Goal: Information Seeking & Learning: Learn about a topic

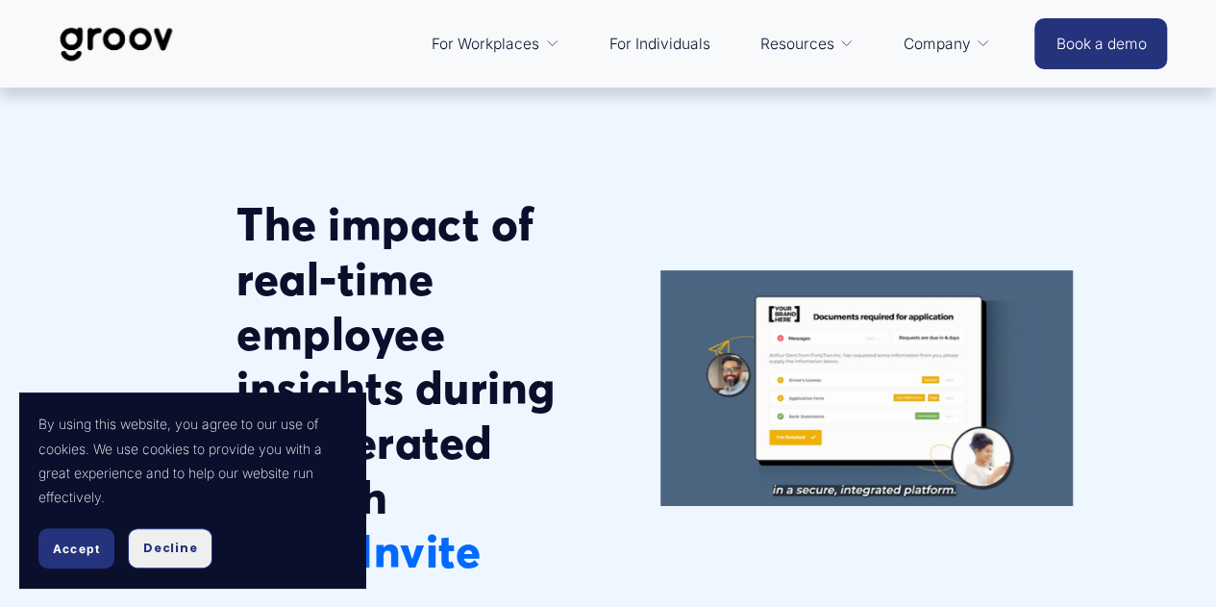
click at [136, 554] on button "Decline" at bounding box center [170, 548] width 85 height 40
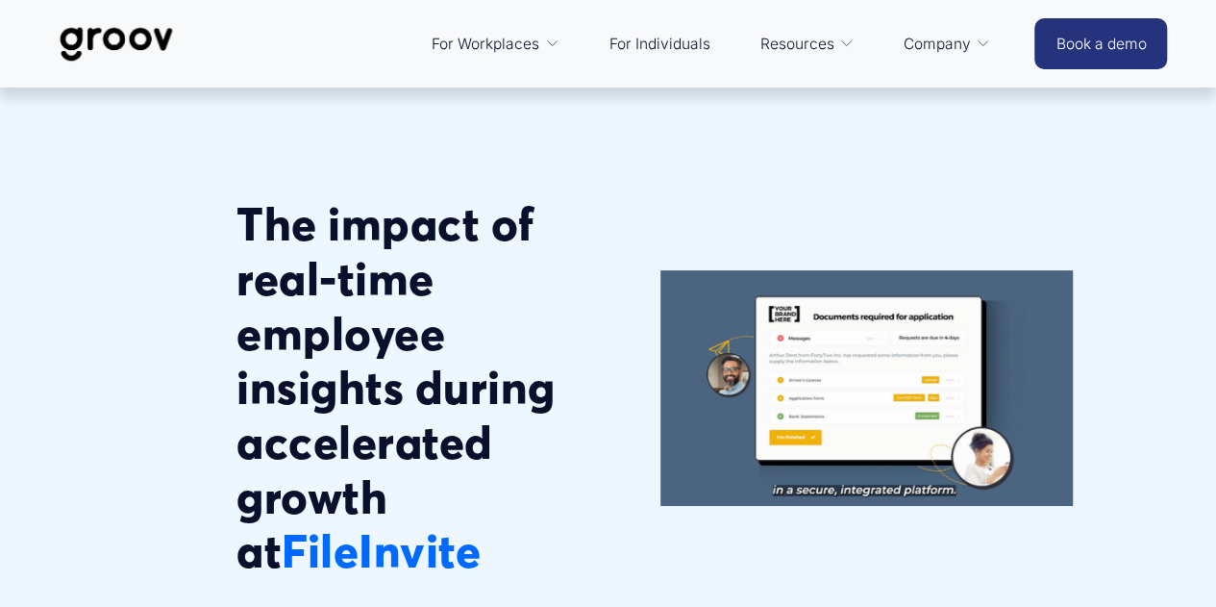
click at [171, 342] on div "The impact of real-time employee insights during accelerated growth at [GEOGRAP…" at bounding box center [608, 371] width 1216 height 486
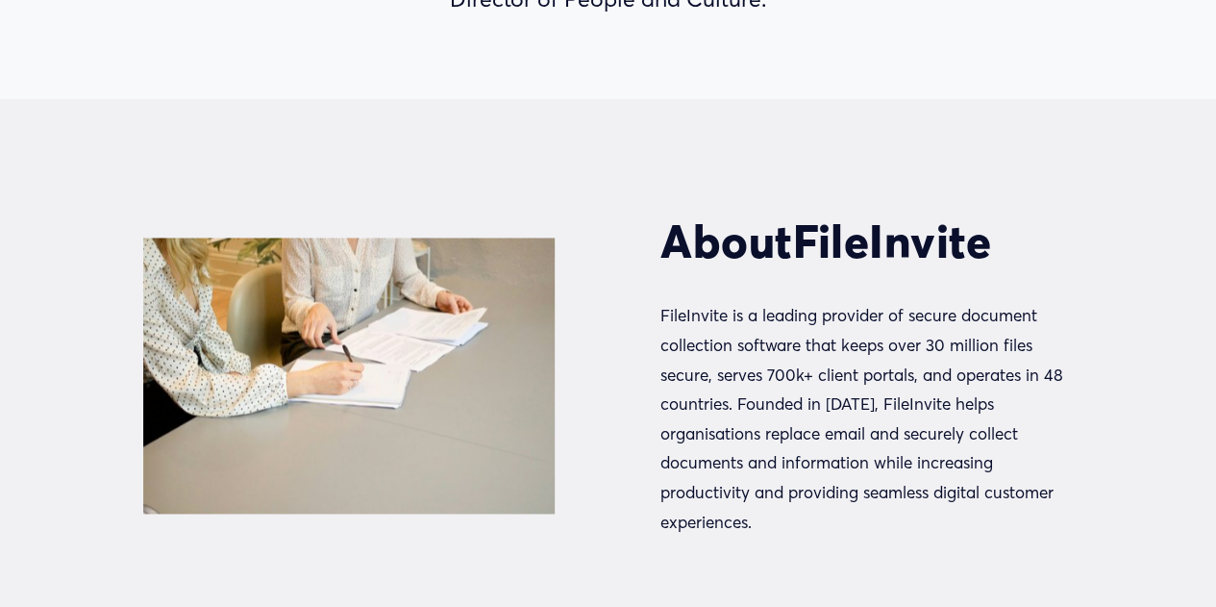
scroll to position [1058, 0]
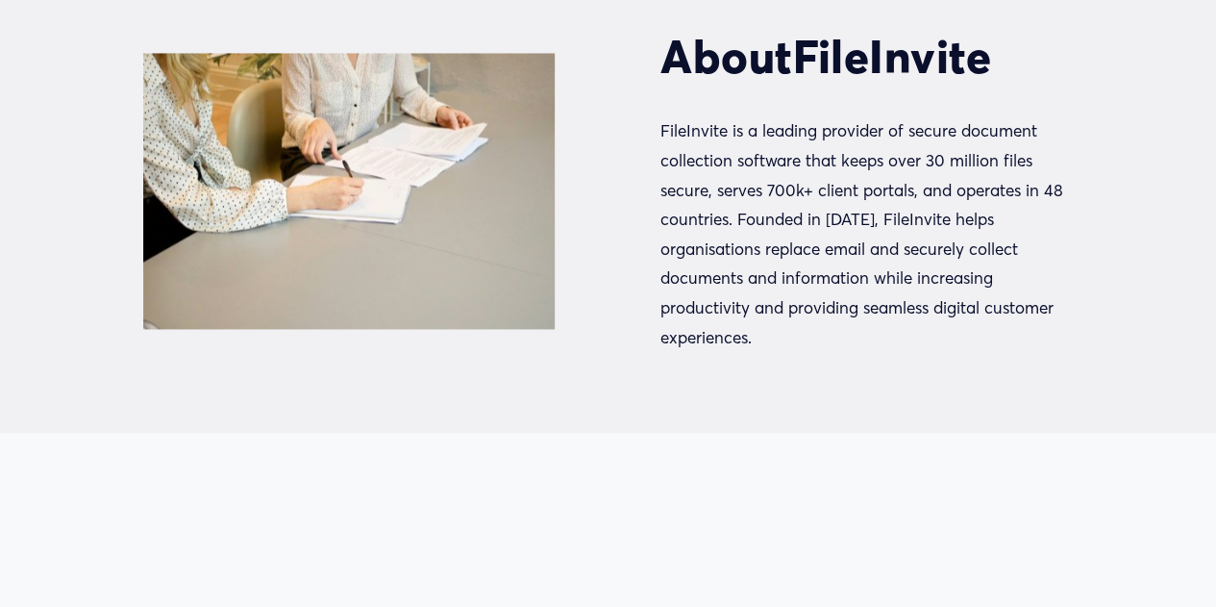
scroll to position [1442, 0]
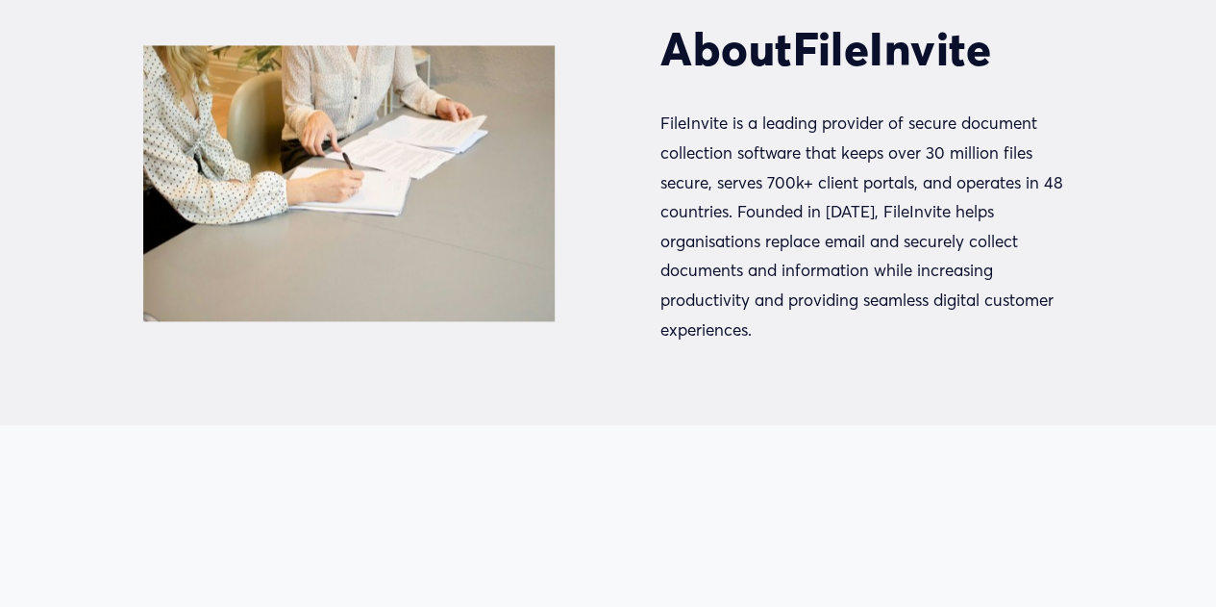
click at [616, 188] on div "About FileInvite FileInvite is a leading provider of secure document collection…" at bounding box center [608, 165] width 1216 height 357
click at [785, 44] on div "About FileInvite FileInvite is a leading provider of secure document collection…" at bounding box center [608, 165] width 1216 height 517
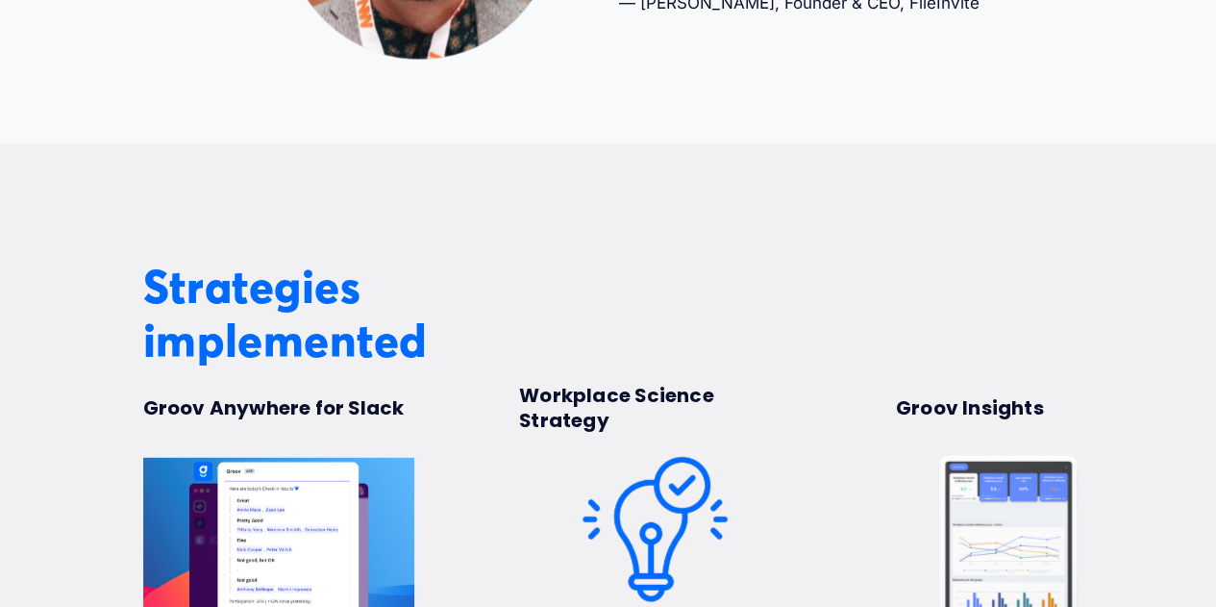
scroll to position [2308, 0]
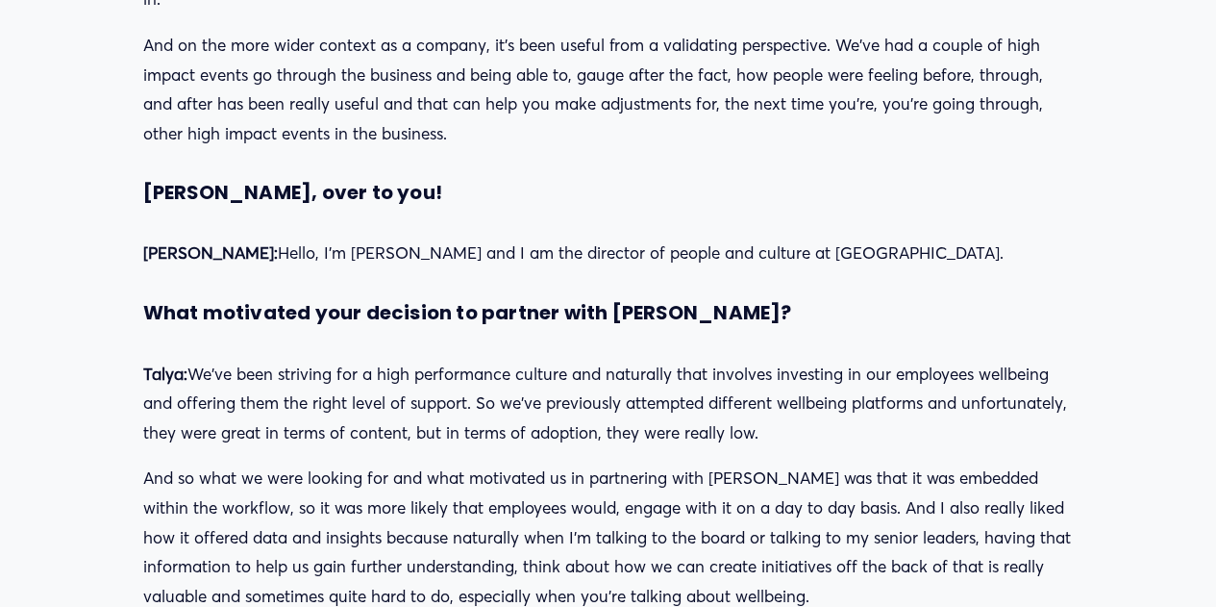
scroll to position [5702, 0]
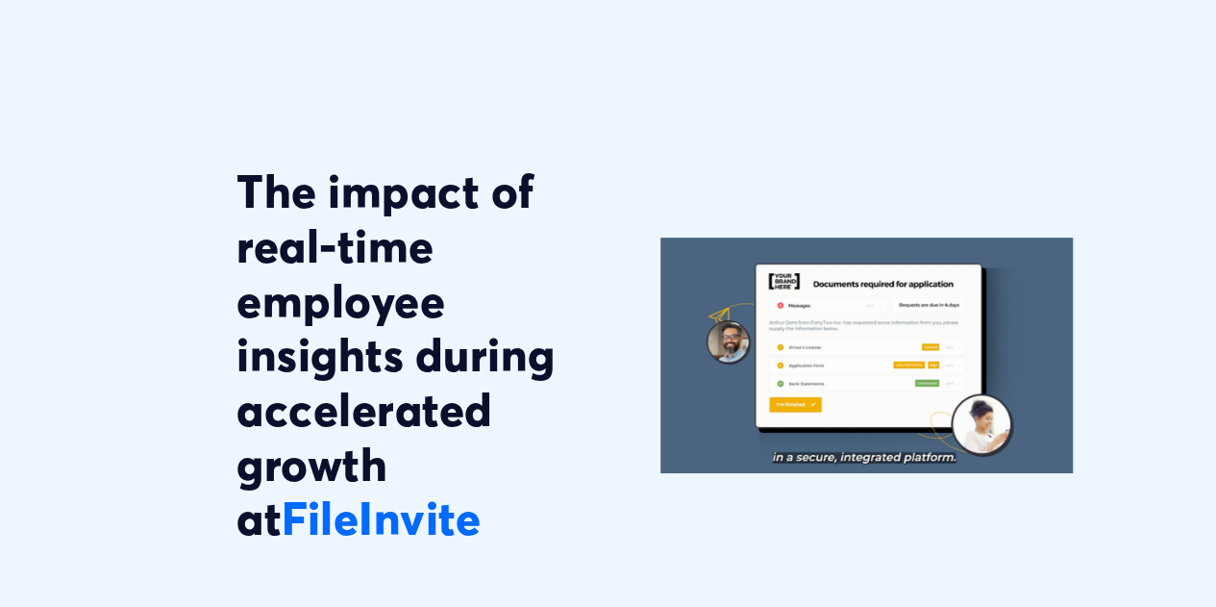
scroll to position [1270, 0]
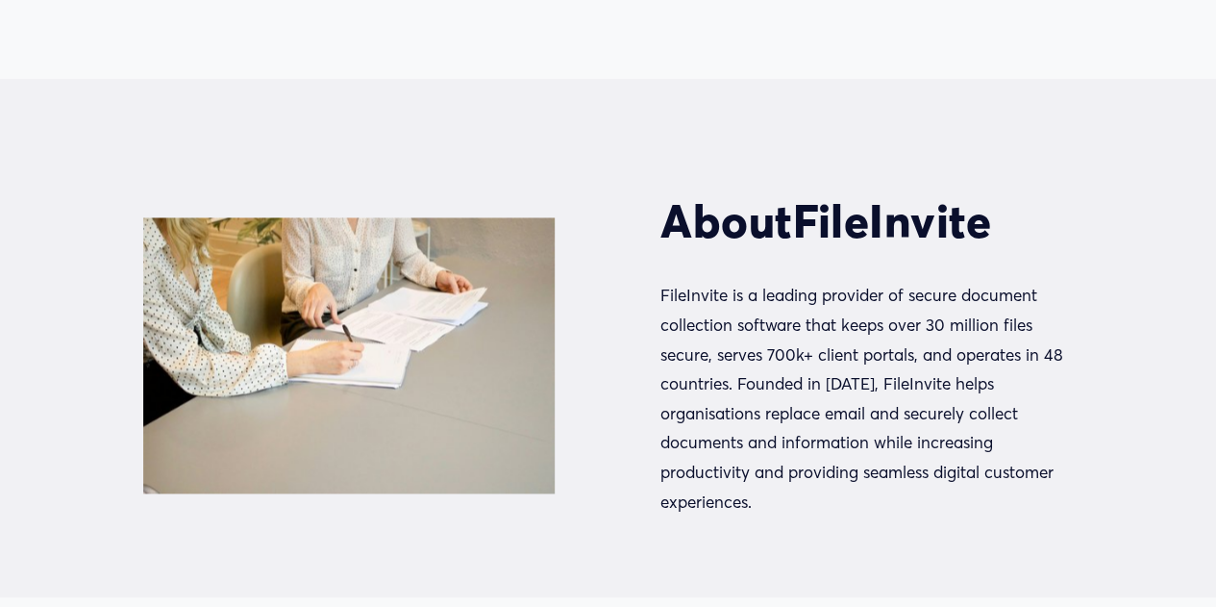
click at [582, 240] on div "About FileInvite FileInvite is a leading provider of secure document collection…" at bounding box center [608, 338] width 1216 height 357
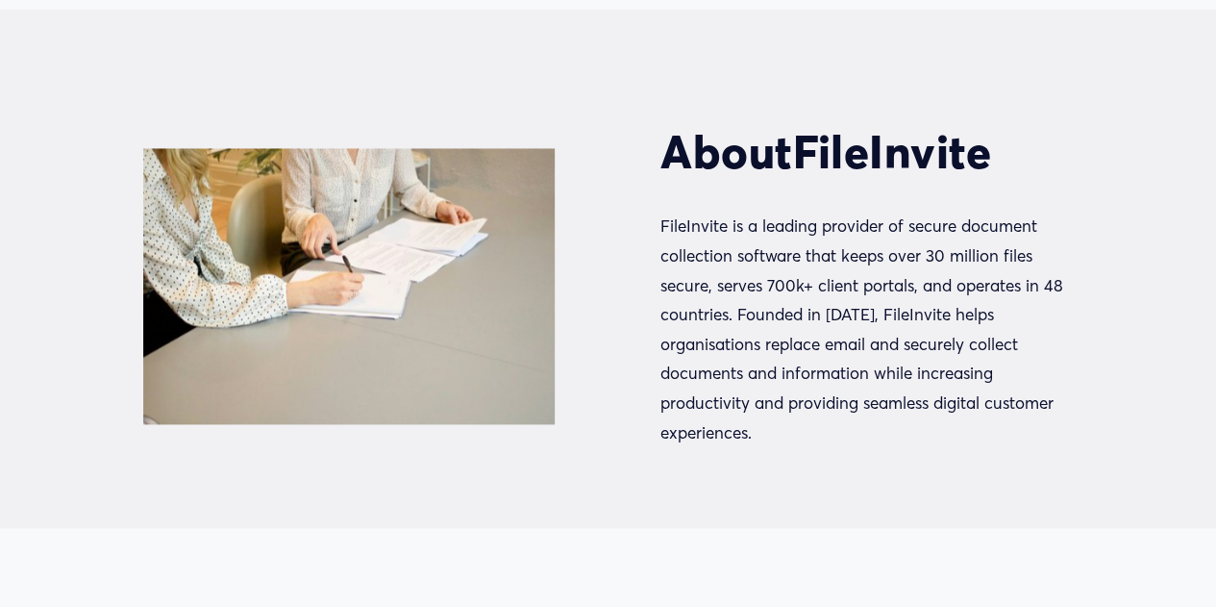
scroll to position [1366, 0]
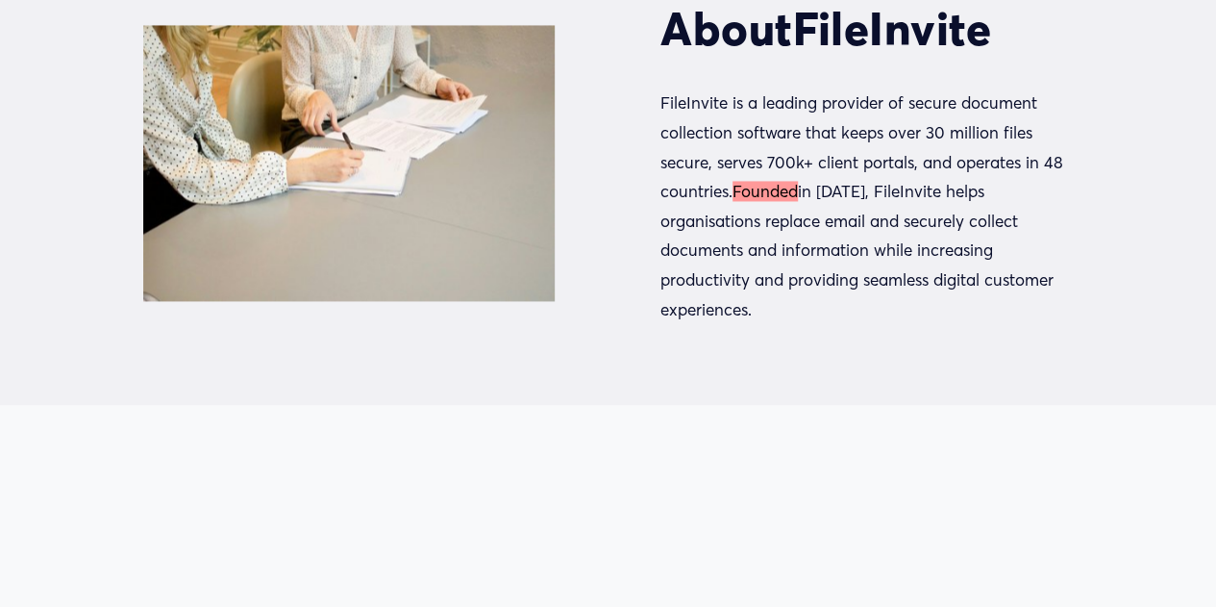
click at [884, 320] on p "FileInvite is a leading provider of secure document collection software that ke…" at bounding box center [867, 206] width 413 height 236
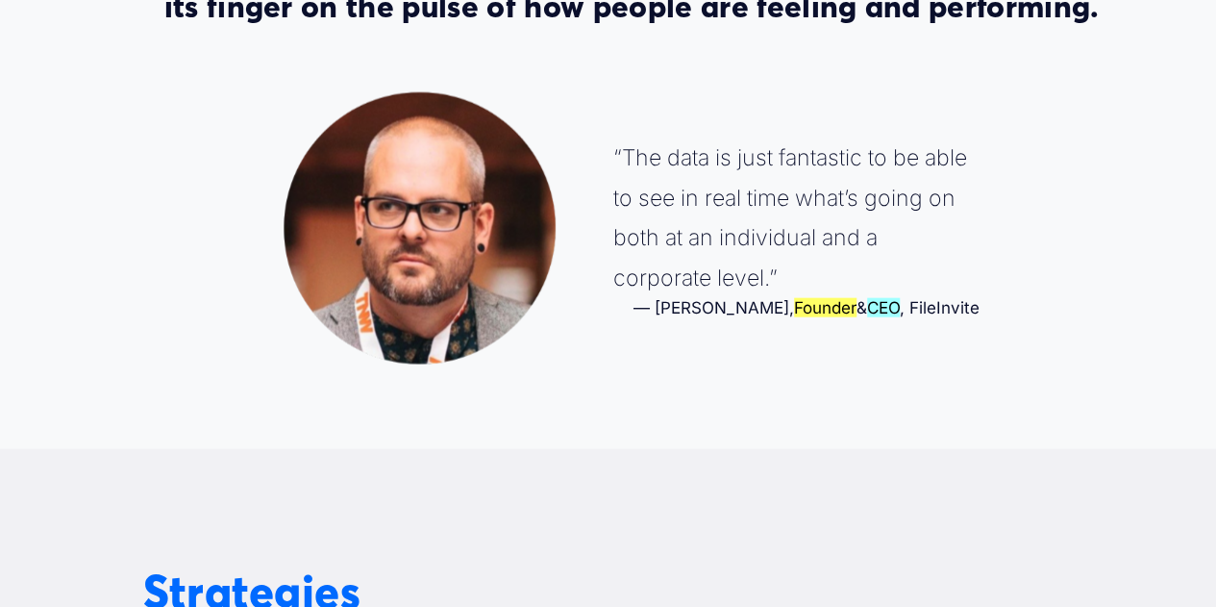
scroll to position [2136, 0]
